Goal: Transaction & Acquisition: Purchase product/service

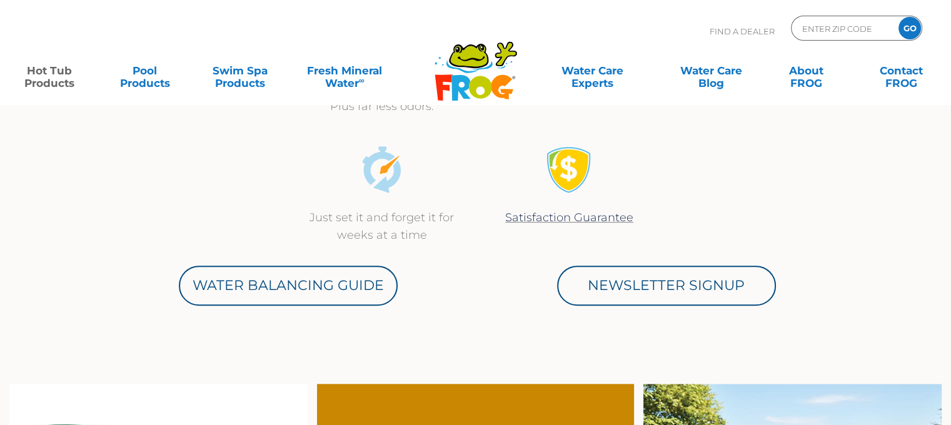
scroll to position [548, 0]
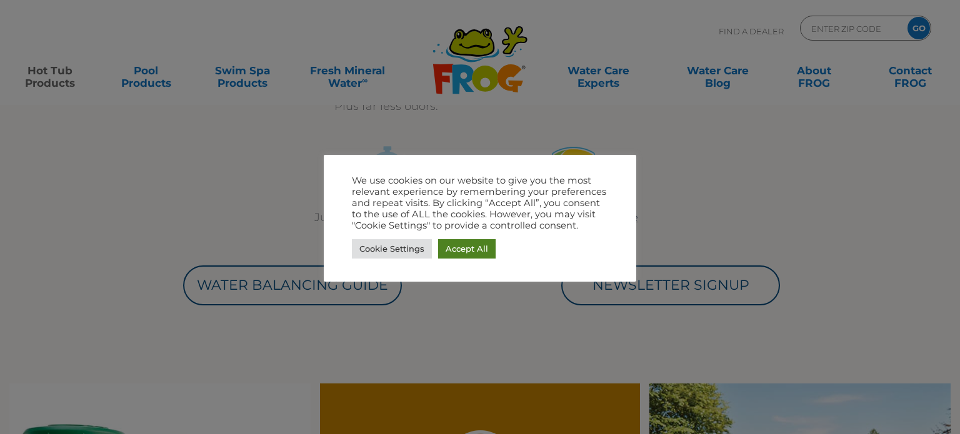
click at [473, 246] on link "Accept All" at bounding box center [467, 248] width 58 height 19
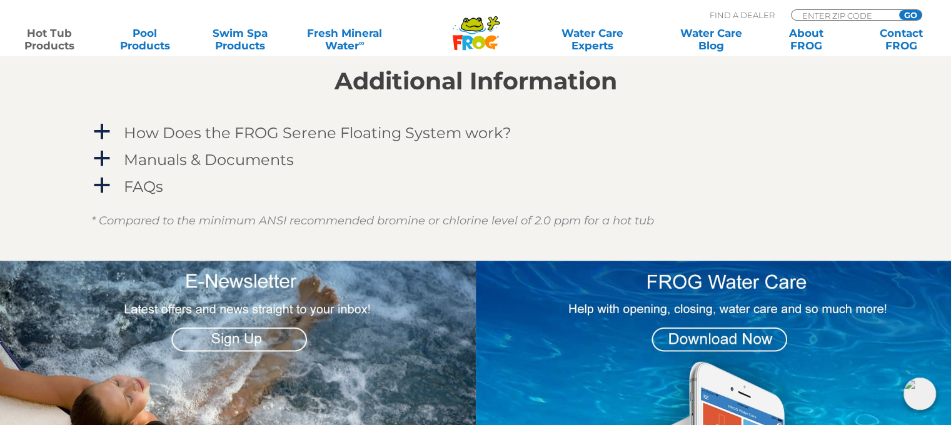
scroll to position [1268, 0]
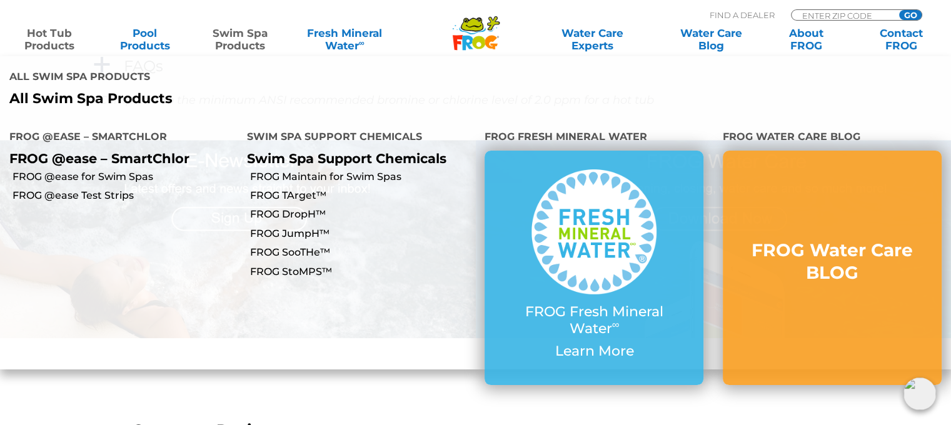
click at [241, 33] on link "Swim Spa Products" at bounding box center [240, 39] width 74 height 25
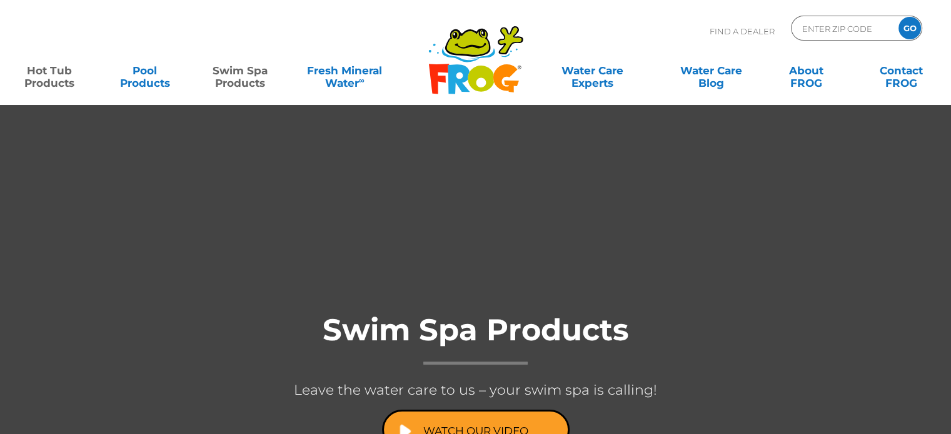
click at [29, 76] on link "Hot Tub Products" at bounding box center [50, 70] width 74 height 25
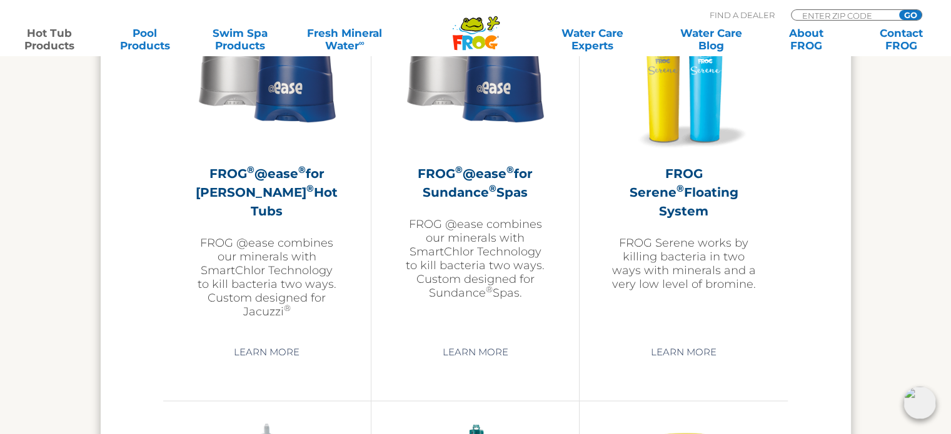
scroll to position [2306, 0]
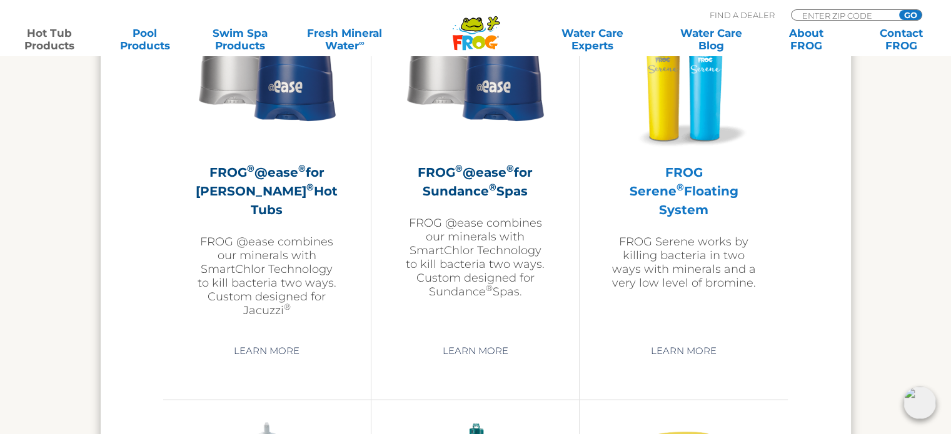
click at [696, 113] on img at bounding box center [683, 77] width 145 height 145
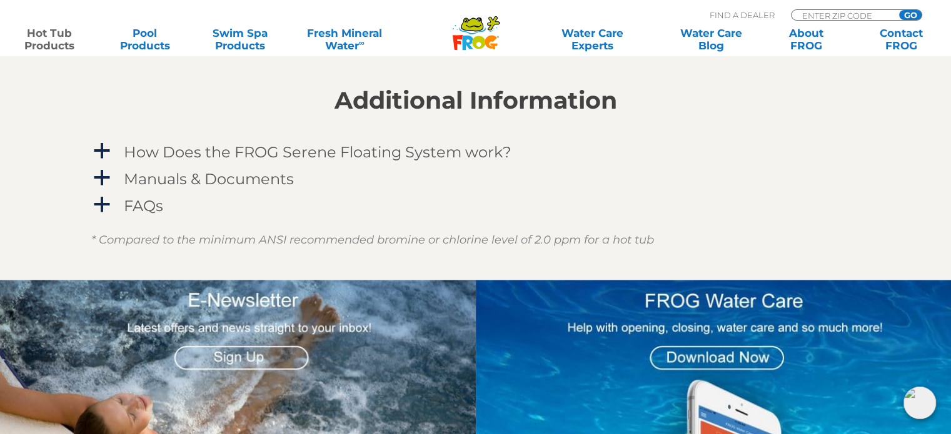
scroll to position [1129, 0]
